Goal: Transaction & Acquisition: Purchase product/service

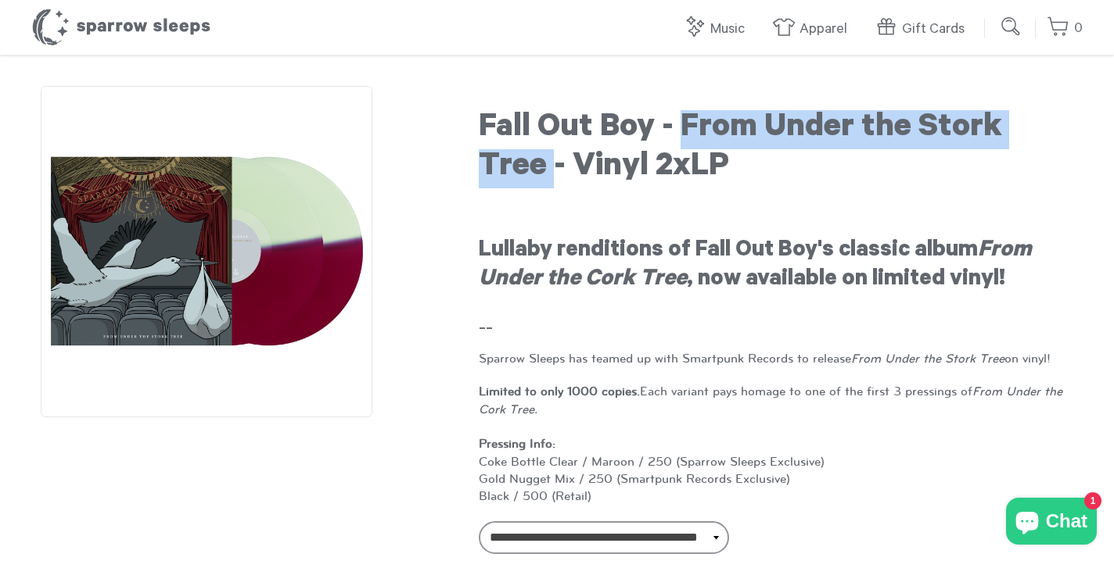
drag, startPoint x: 684, startPoint y: 131, endPoint x: 551, endPoint y: 175, distance: 140.2
click at [551, 175] on h1 "Fall Out Boy - From Under the Stork Tree - Vinyl 2xLP" at bounding box center [776, 149] width 594 height 78
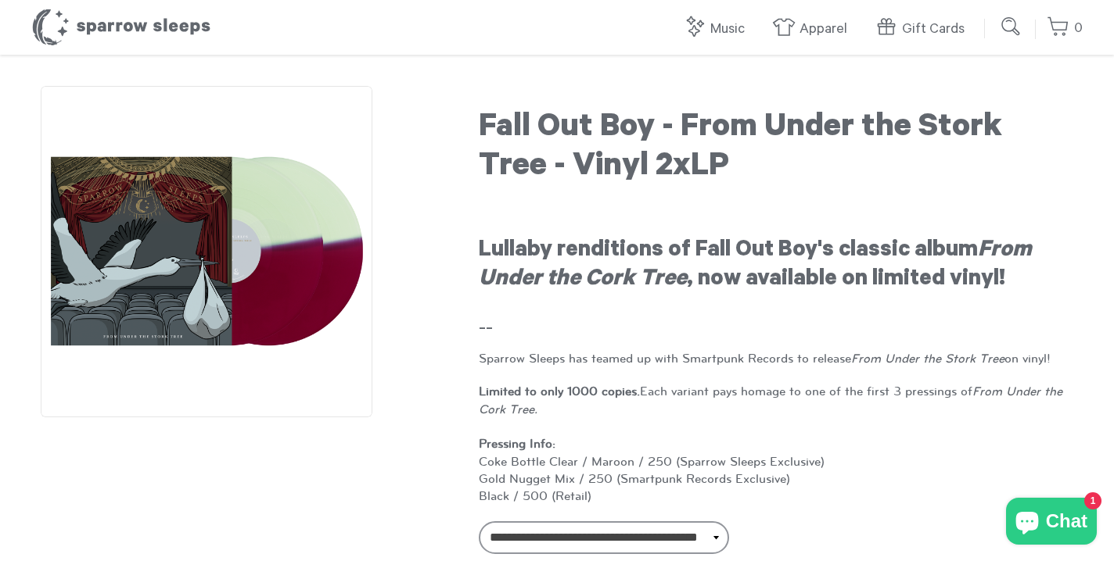
click at [566, 251] on strong "Lullaby renditions of Fall Out Boy's classic album From Under the Cork Tree , n…" at bounding box center [755, 266] width 553 height 54
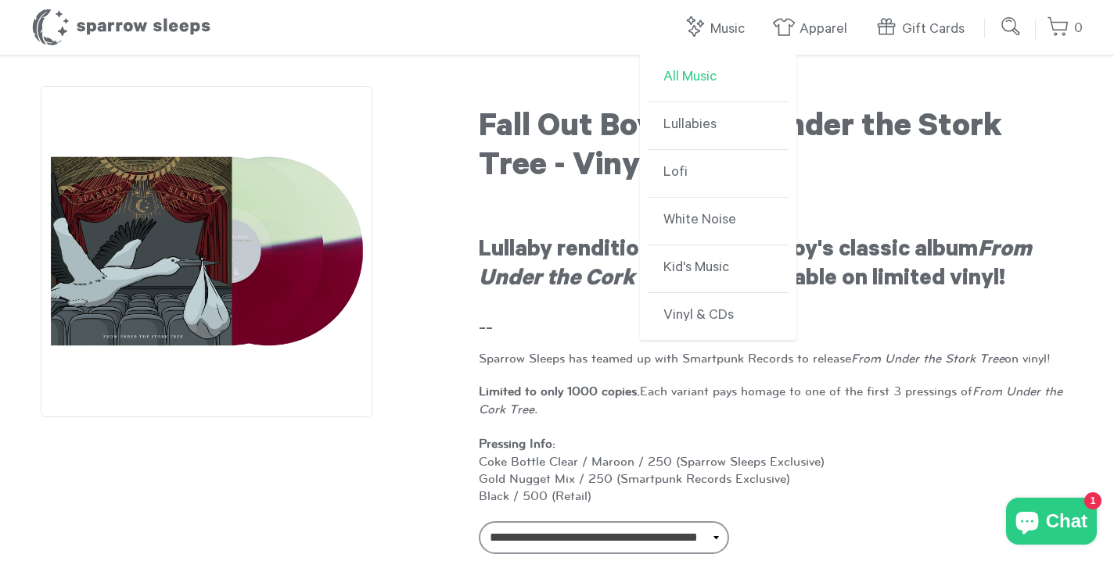
click at [698, 75] on link "All Music" at bounding box center [717, 79] width 141 height 48
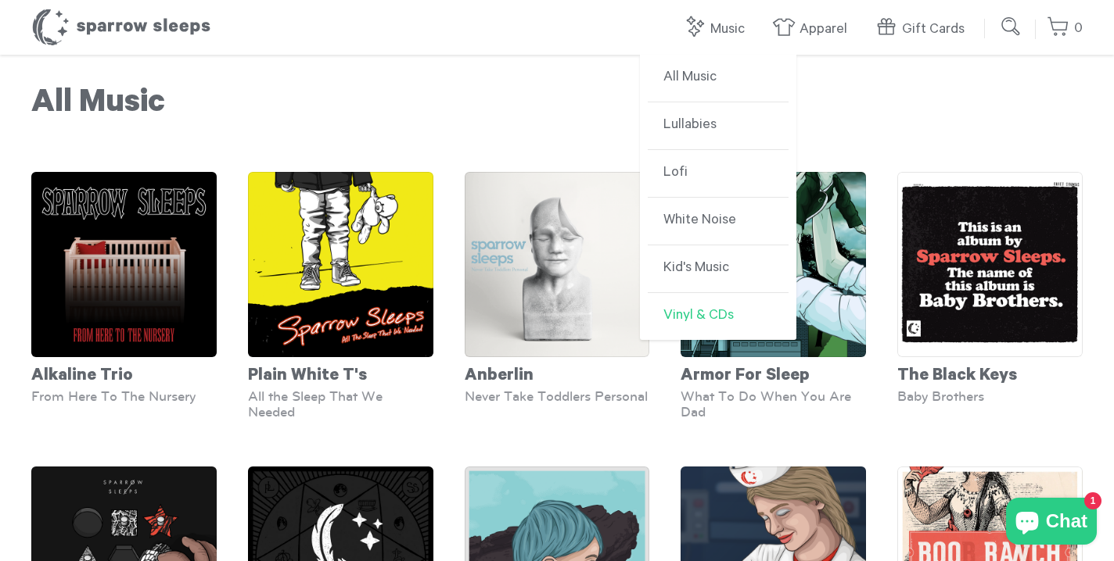
click at [716, 314] on link "Vinyl & CDs" at bounding box center [717, 316] width 141 height 47
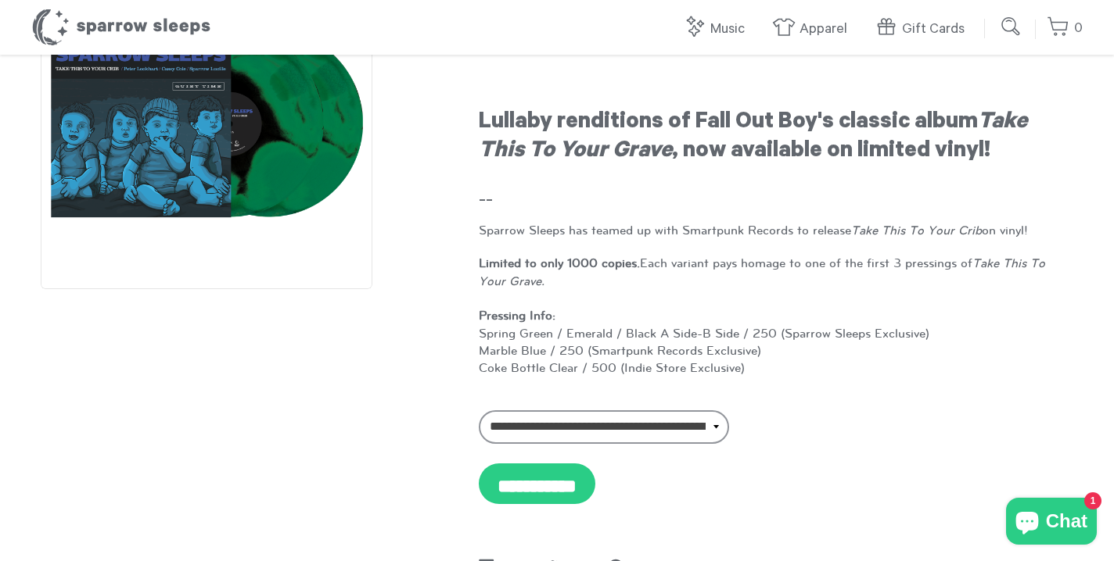
scroll to position [130, 0]
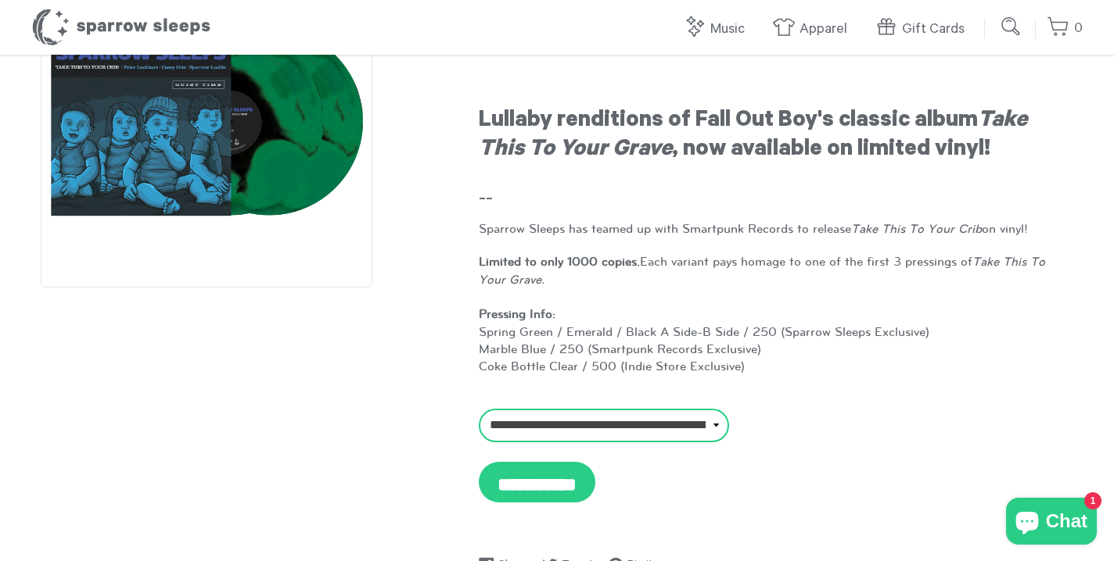
select select "**********"
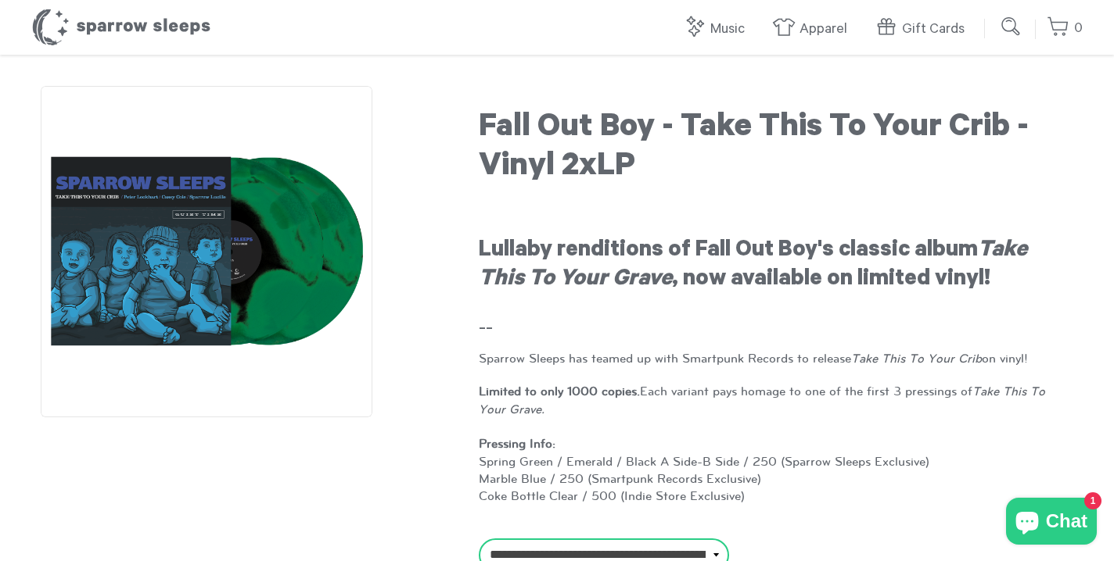
scroll to position [0, 0]
click at [159, 27] on h1 "Sparrow Sleeps" at bounding box center [121, 27] width 180 height 39
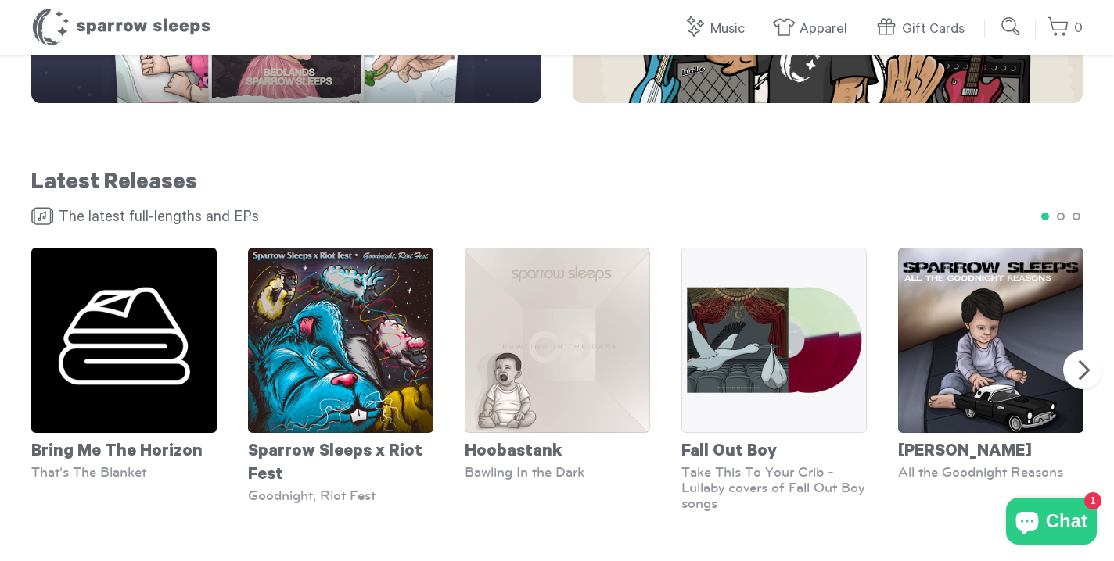
scroll to position [980, 0]
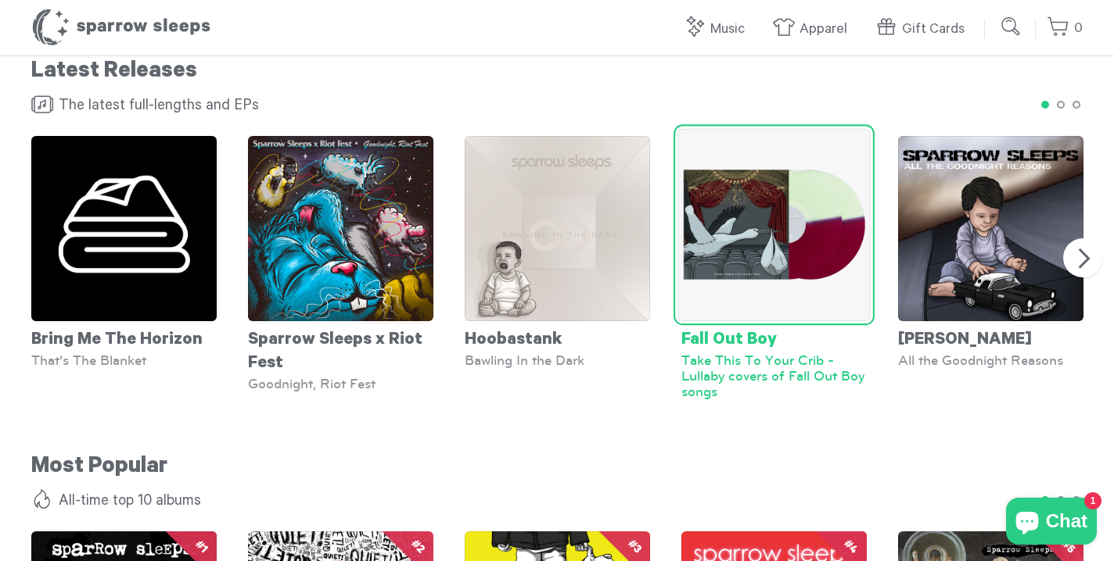
click at [783, 276] on img at bounding box center [773, 225] width 192 height 192
